Goal: Information Seeking & Learning: Learn about a topic

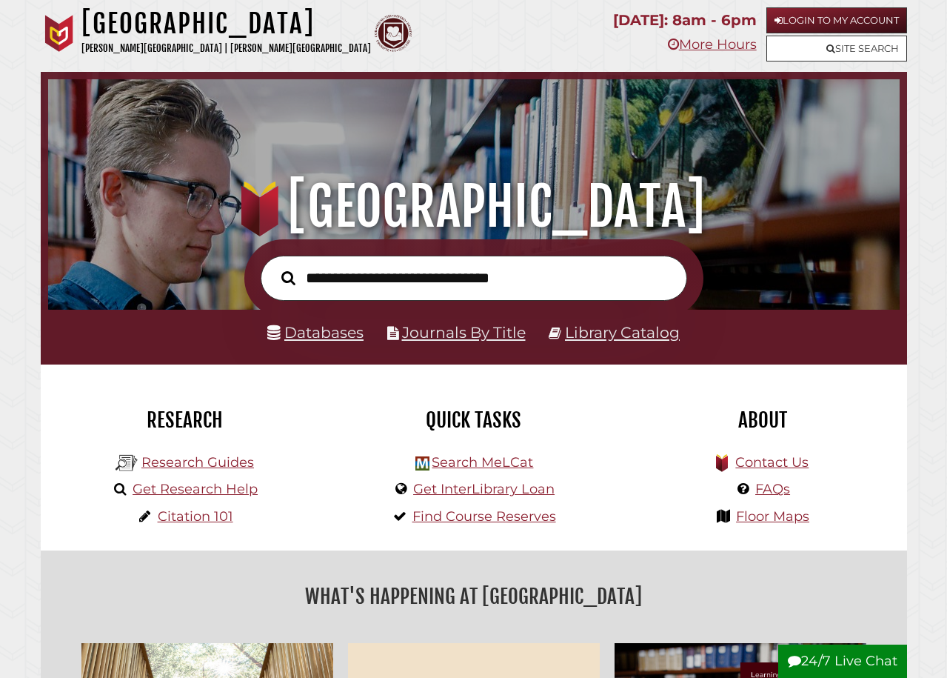
scroll to position [281, 844]
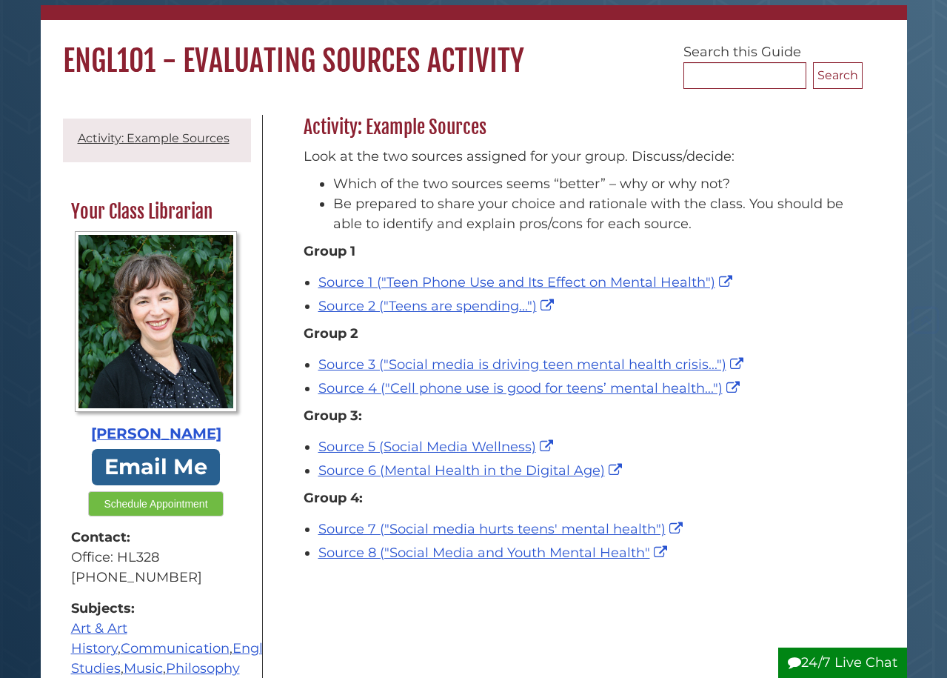
scroll to position [101, 0]
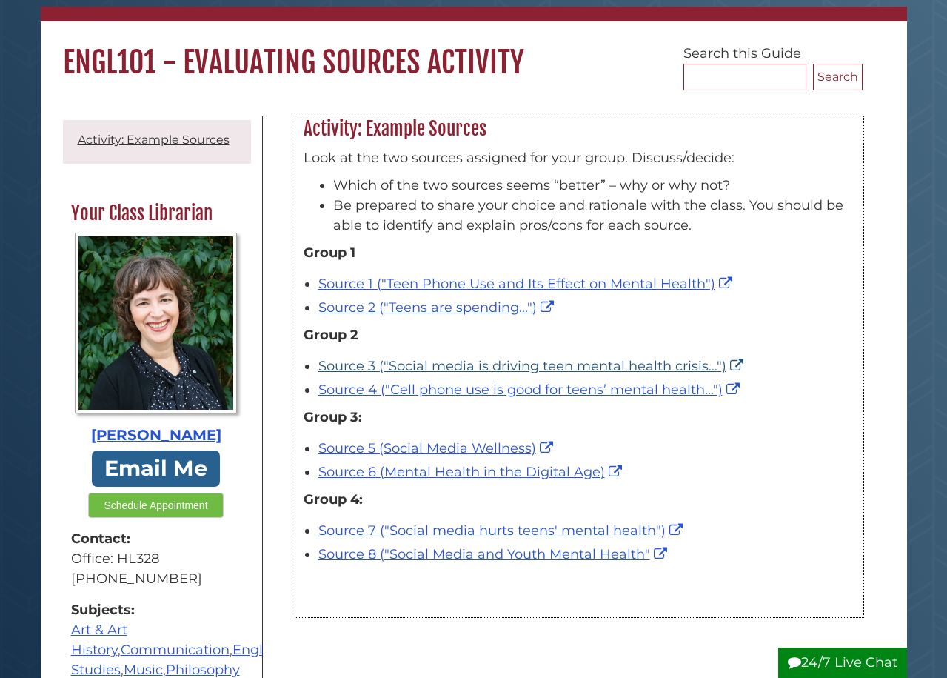
click at [602, 369] on link "Source 3 ("Social media is driving teen mental health crisis...")" at bounding box center [533, 366] width 429 height 16
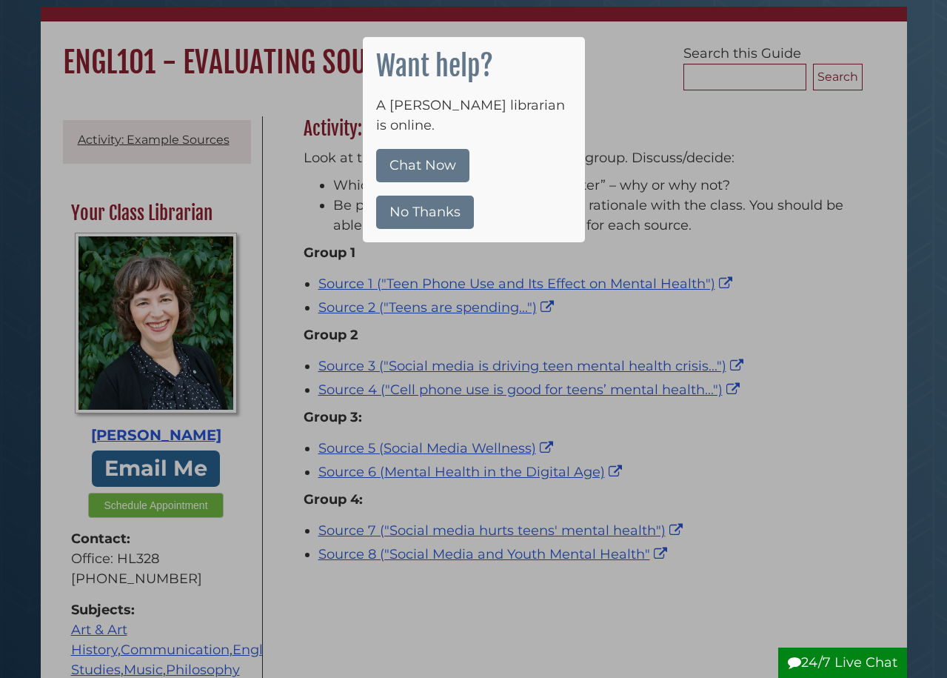
click at [450, 196] on button "No Thanks" at bounding box center [425, 212] width 98 height 33
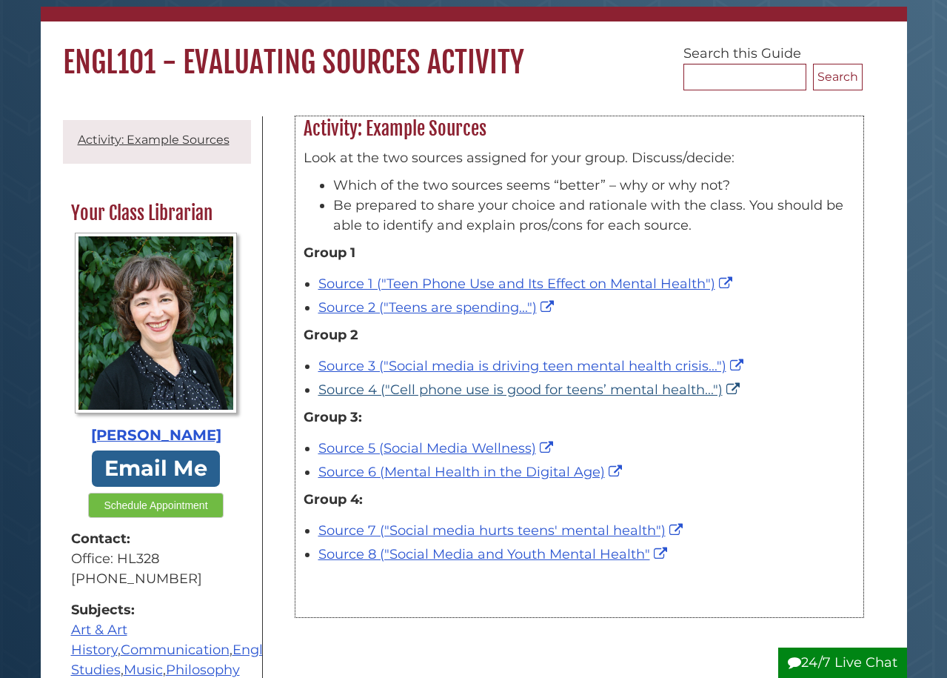
click at [670, 391] on link "Source 4 ("Cell phone use is good for teens’ mental health...")" at bounding box center [531, 389] width 425 height 16
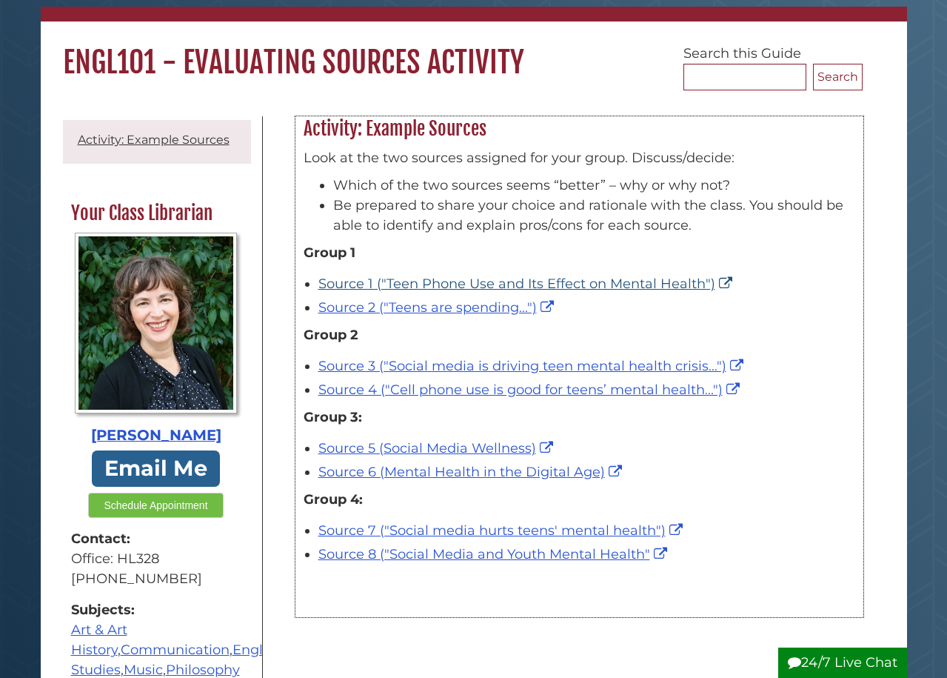
click at [620, 284] on link "Source 1 ("Teen Phone Use and Its Effect on Mental Health")" at bounding box center [528, 284] width 418 height 16
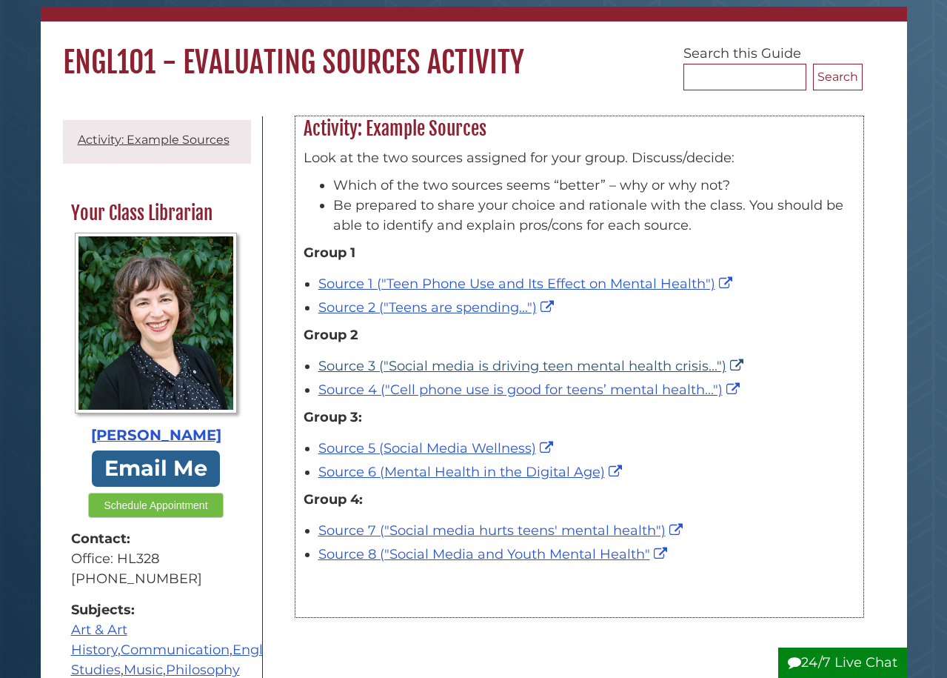
click at [489, 365] on link "Source 3 ("Social media is driving teen mental health crisis...")" at bounding box center [533, 366] width 429 height 16
click at [459, 391] on link "Source 4 ("Cell phone use is good for teens’ mental health...")" at bounding box center [531, 389] width 425 height 16
click at [431, 363] on link "Source 3 ("Social media is driving teen mental health crisis...")" at bounding box center [533, 366] width 429 height 16
click at [824, 2] on nav "Calvin University Hekman Library ENGL101 - Evaluating Sources Activity Evaluati…" at bounding box center [474, 1] width 867 height 40
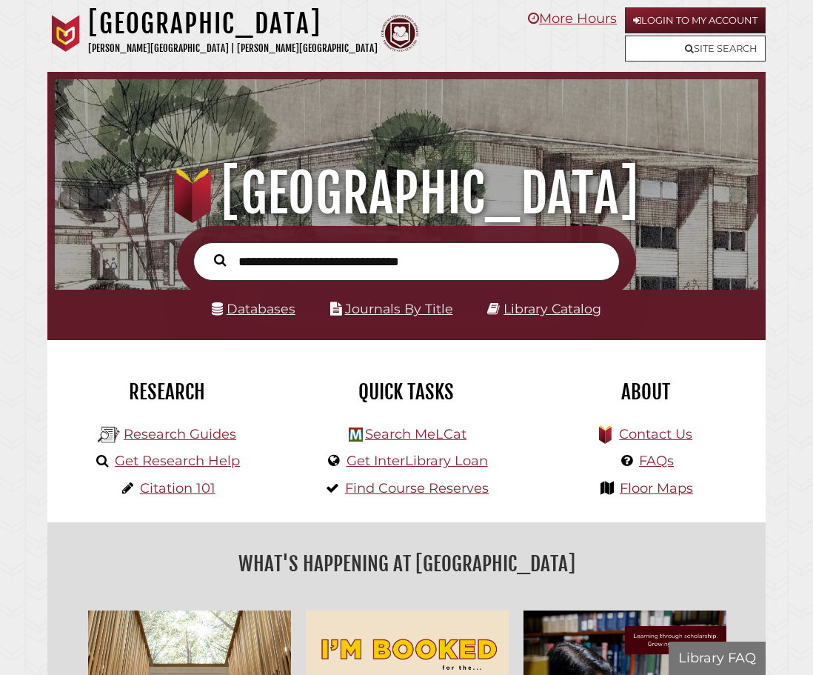
scroll to position [233, 696]
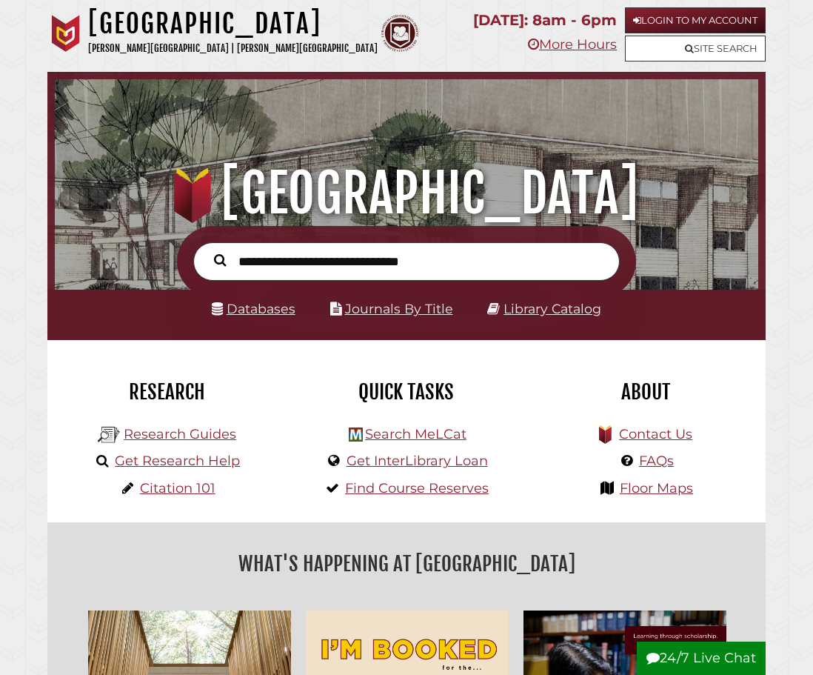
click at [409, 268] on input "text" at bounding box center [406, 261] width 427 height 39
type input "**********"
click at [220, 259] on button "Search" at bounding box center [220, 259] width 27 height 19
click at [241, 315] on link "Databases" at bounding box center [254, 309] width 84 height 16
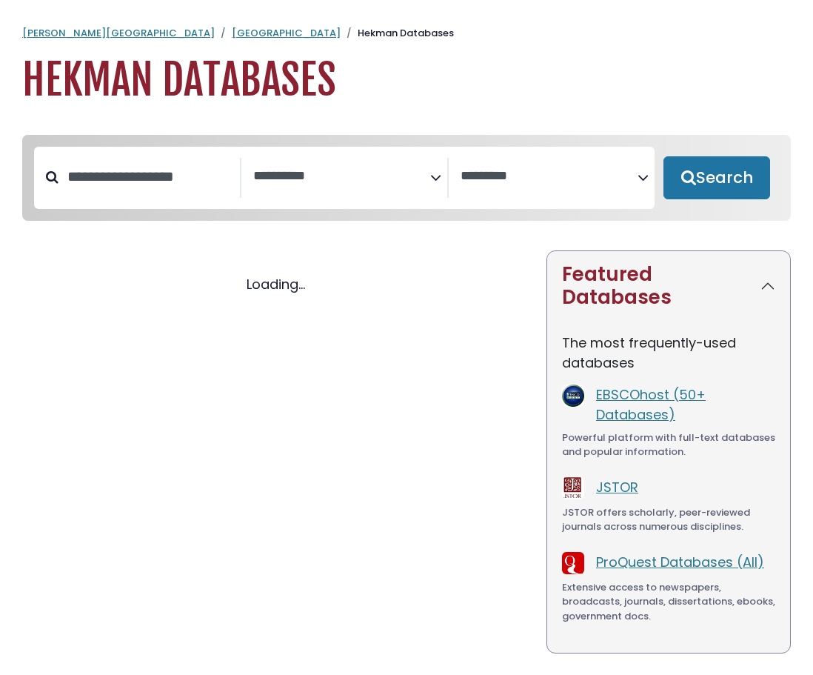
select select "Database Subject Filter"
select select "Database Vendors Filter"
select select "Database Subject Filter"
select select "Database Vendors Filter"
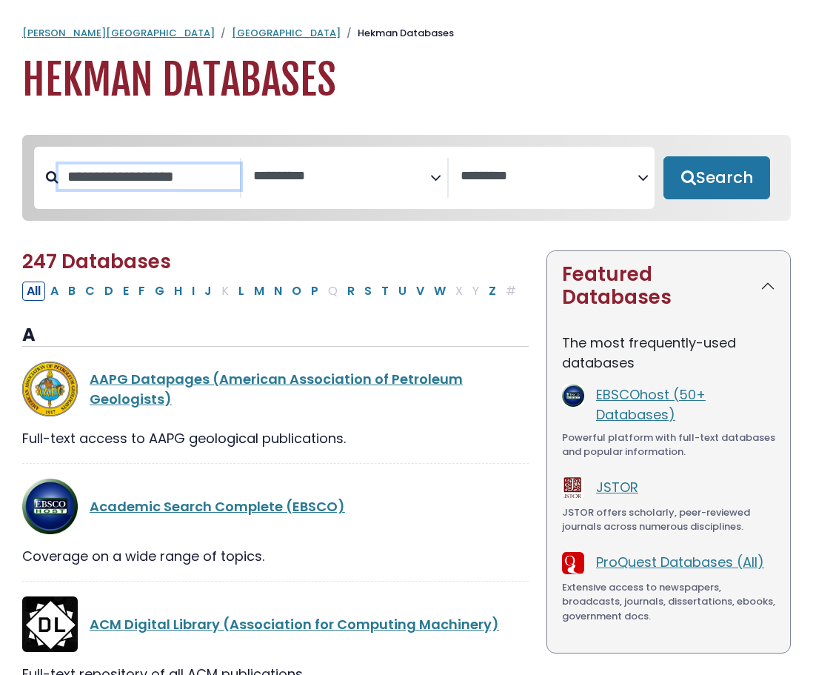
click at [148, 172] on input "Search database by title or keyword" at bounding box center [149, 176] width 181 height 24
type input "**********"
click at [717, 179] on button "Search" at bounding box center [717, 177] width 107 height 43
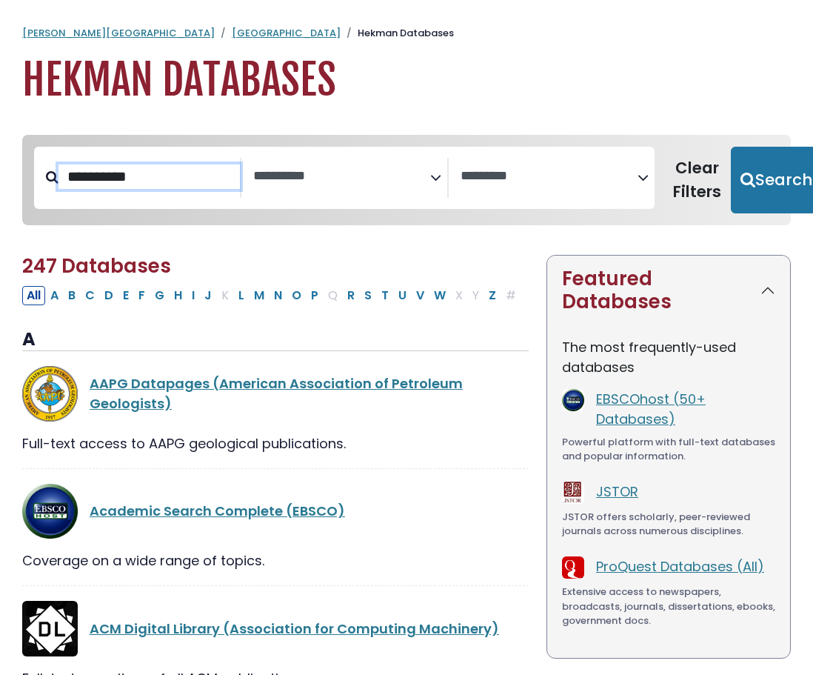
select select "Database Subject Filter"
select select "Database Vendors Filter"
